Goal: Navigation & Orientation: Find specific page/section

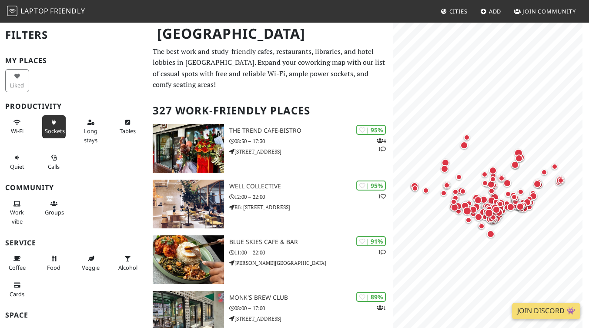
click at [45, 125] on button "Sockets" at bounding box center [54, 126] width 24 height 23
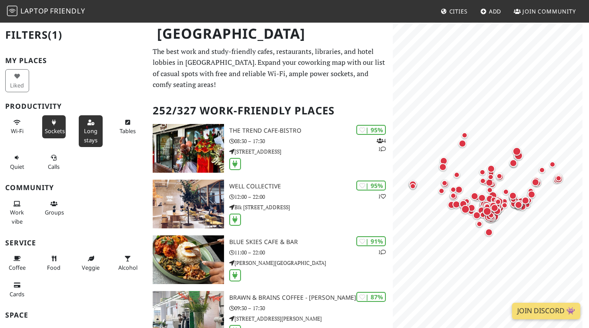
click at [86, 119] on button "Long stays" at bounding box center [91, 131] width 24 height 32
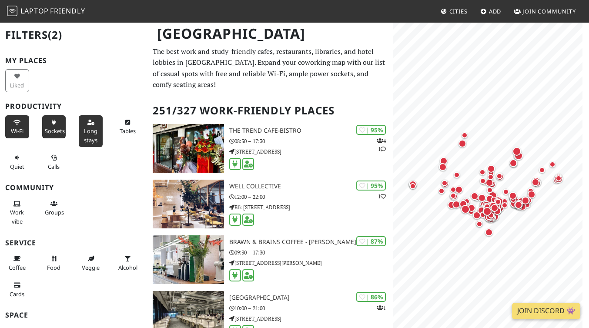
click at [24, 135] on button "Wi-Fi" at bounding box center [17, 126] width 24 height 23
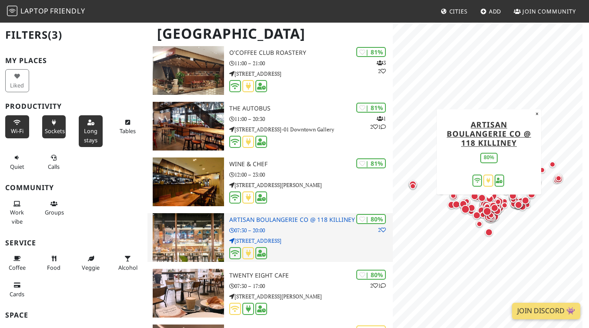
scroll to position [859, 0]
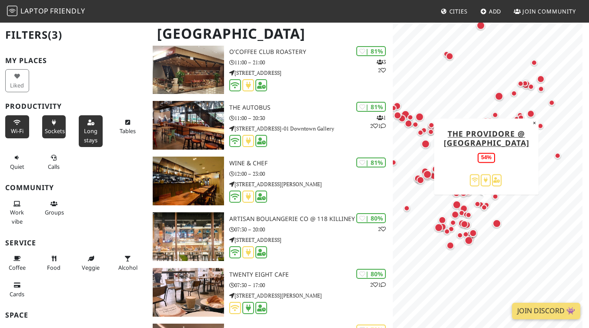
drag, startPoint x: 500, startPoint y: 248, endPoint x: 485, endPoint y: 212, distance: 38.2
click at [485, 212] on div "Map marker" at bounding box center [486, 209] width 10 height 10
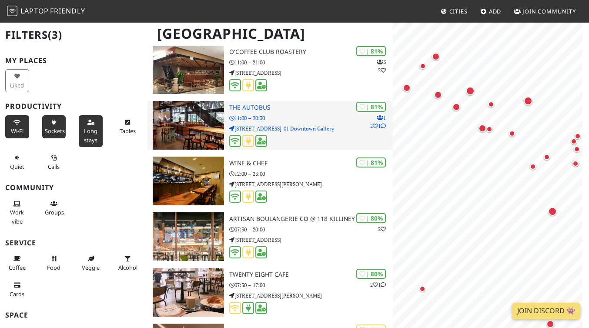
scroll to position [0, 0]
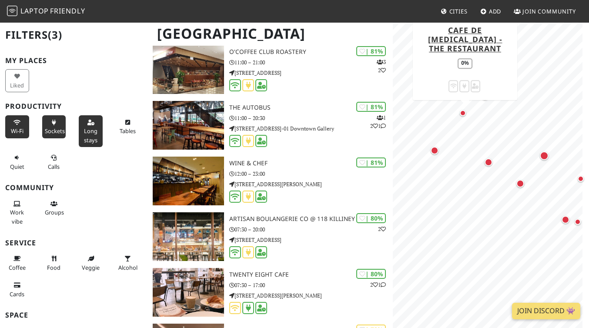
click at [465, 116] on div "Map marker" at bounding box center [465, 115] width 10 height 10
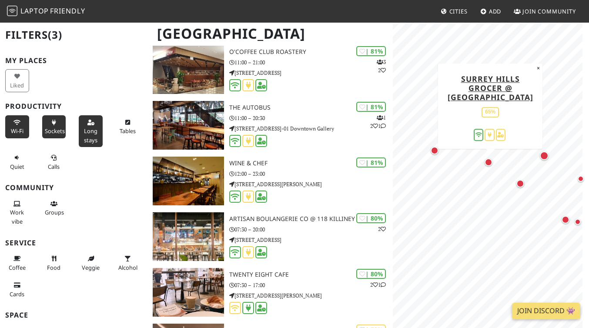
click at [487, 167] on div "Map marker" at bounding box center [490, 163] width 11 height 11
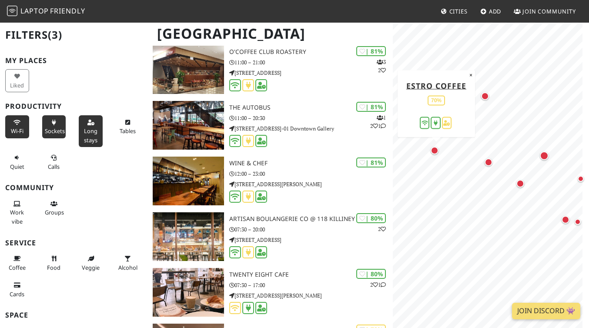
click at [435, 154] on div "Map marker" at bounding box center [435, 151] width 8 height 8
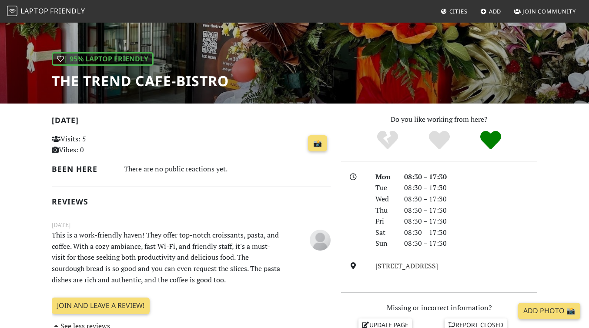
scroll to position [112, 0]
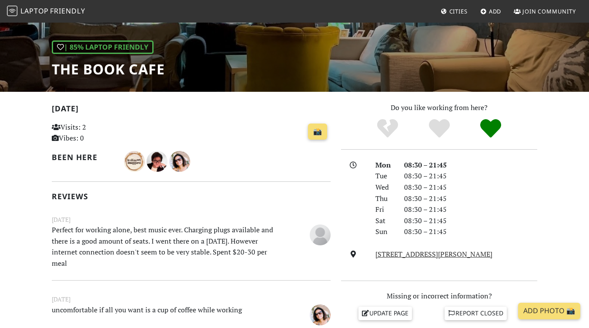
scroll to position [208, 0]
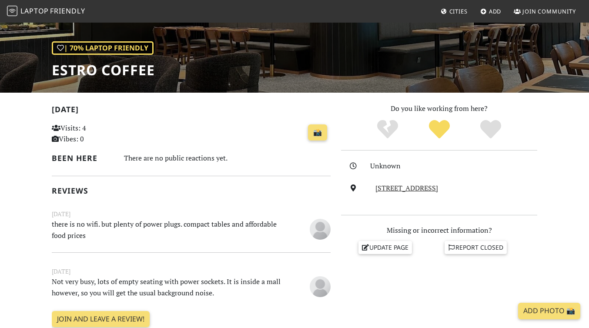
scroll to position [111, 0]
